Goal: Find specific page/section: Find specific page/section

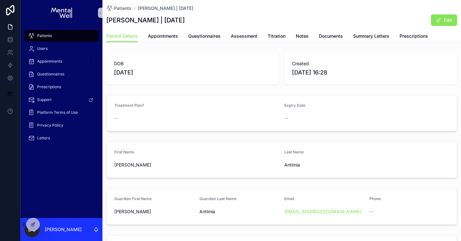
click at [79, 34] on div "Patients" at bounding box center [61, 36] width 67 height 10
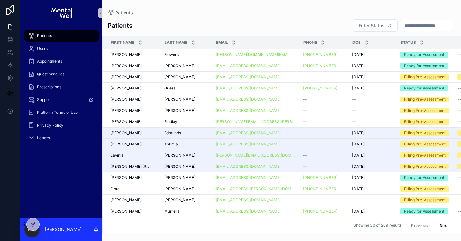
click at [432, 28] on input "scrollable content" at bounding box center [426, 25] width 52 height 9
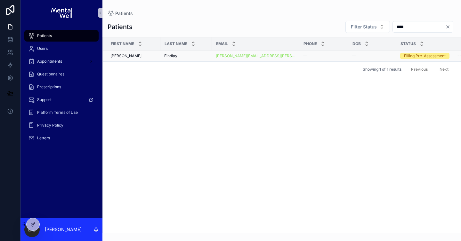
type input "****"
click at [195, 57] on div "Findlay Findlay" at bounding box center [186, 55] width 44 height 5
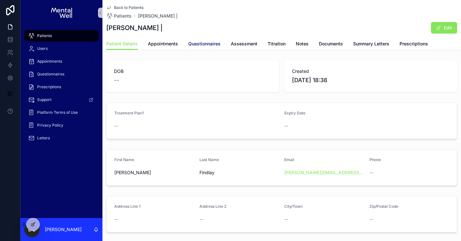
click at [199, 45] on span "Questionnaires" at bounding box center [204, 44] width 32 height 6
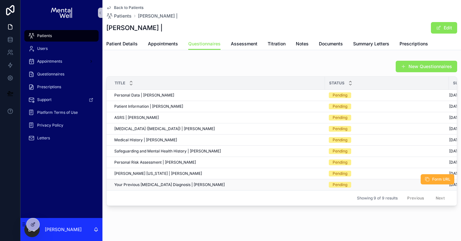
click at [178, 187] on span "Your Previous [MEDICAL_DATA] Diagnosis | [PERSON_NAME]" at bounding box center [169, 184] width 110 height 5
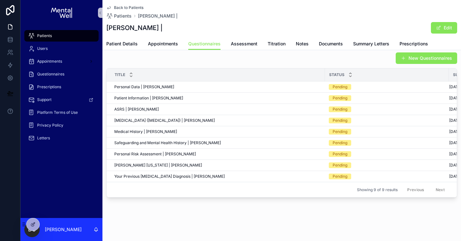
scroll to position [8, 0]
click at [433, 175] on button "Form URL" at bounding box center [437, 171] width 34 height 10
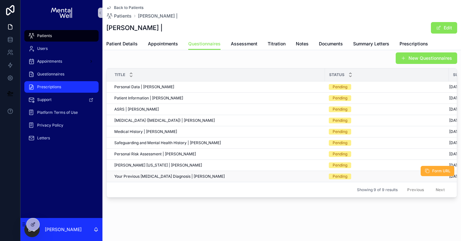
click at [50, 90] on div "Prescriptions" at bounding box center [61, 87] width 67 height 10
